Goal: Task Accomplishment & Management: Manage account settings

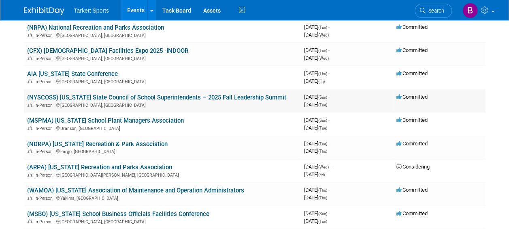
scroll to position [162, 0]
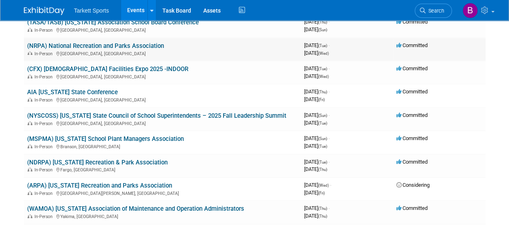
click at [103, 44] on link "(NRPA) National Recreation and Parks Association" at bounding box center [95, 45] width 137 height 7
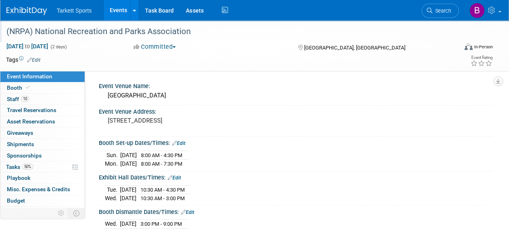
drag, startPoint x: 191, startPoint y: 33, endPoint x: 4, endPoint y: 33, distance: 186.8
click at [4, 33] on div "(NRPA) National Recreation and Parks Association" at bounding box center [228, 31] width 448 height 15
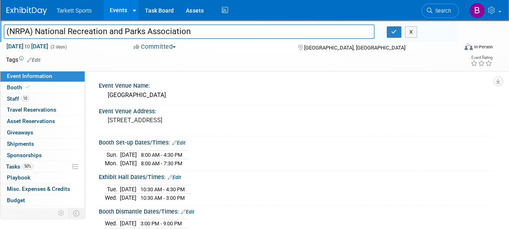
drag, startPoint x: 4, startPoint y: 33, endPoint x: 193, endPoint y: 30, distance: 188.8
click at [193, 30] on input "(NRPA) National Recreation and Parks Association" at bounding box center [189, 31] width 371 height 14
drag, startPoint x: 194, startPoint y: 29, endPoint x: -2, endPoint y: 33, distance: 196.2
click at [0, 33] on html "Tarkett Sports Events Recently Viewed Events: (NRPA) National Recreation and Pa…" at bounding box center [254, 114] width 509 height 229
